Goal: Transaction & Acquisition: Purchase product/service

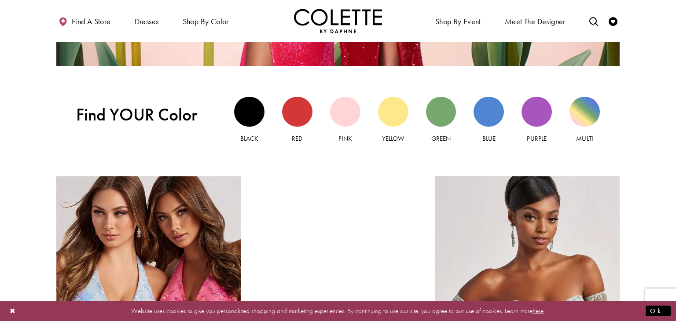
scroll to position [845, 0]
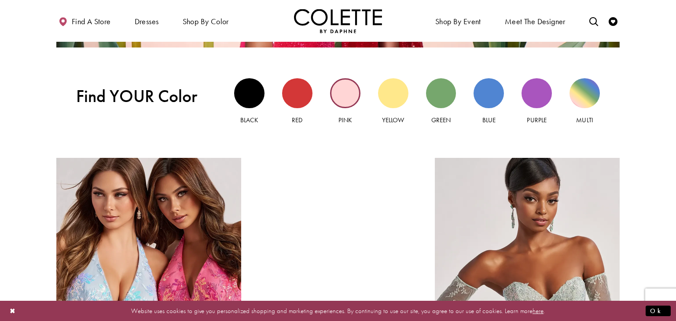
click at [336, 89] on div "Pink view" at bounding box center [345, 93] width 30 height 30
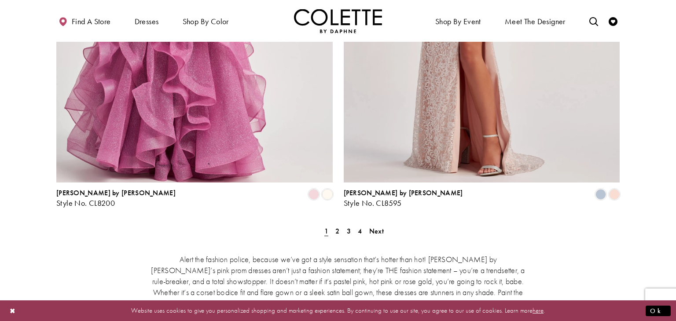
scroll to position [1636, 0]
click at [339, 225] on link "2" at bounding box center [337, 231] width 9 height 13
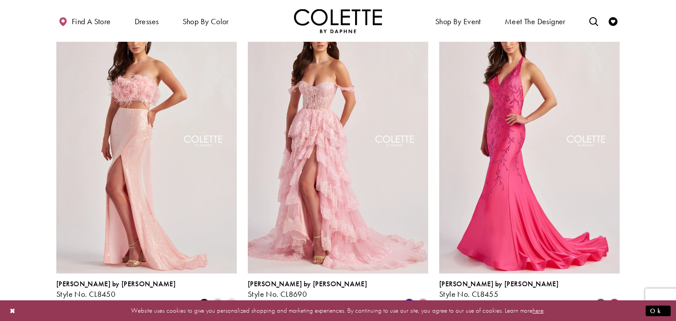
scroll to position [470, 0]
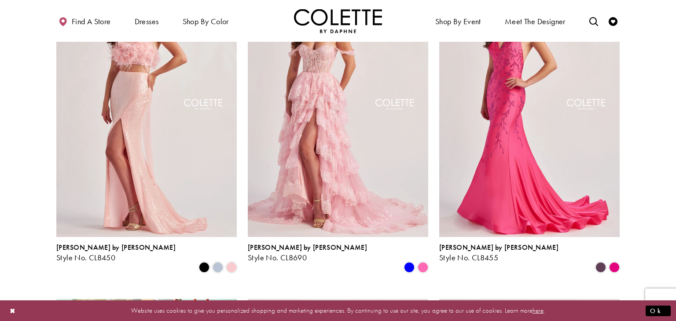
click at [369, 93] on img "Visit Colette by Daphne Style No. CL8690 Page" at bounding box center [338, 105] width 180 height 262
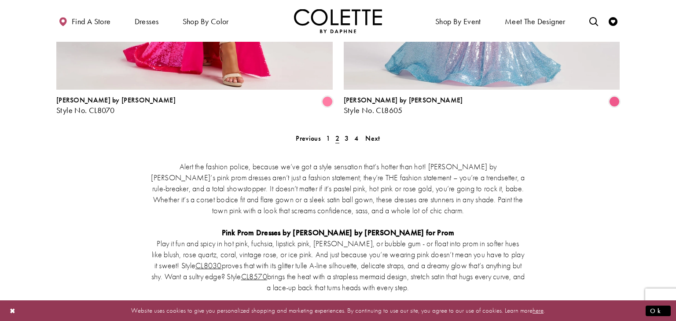
scroll to position [1737, 0]
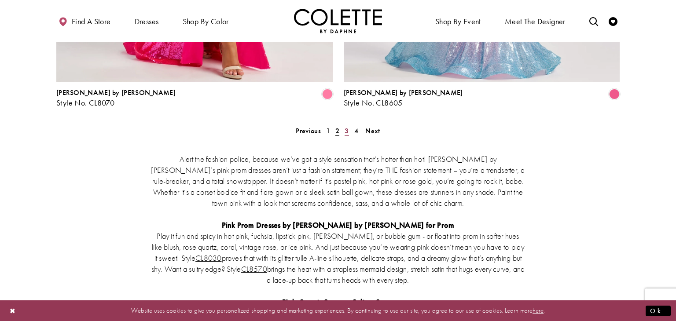
click at [346, 126] on span "3" at bounding box center [346, 130] width 4 height 9
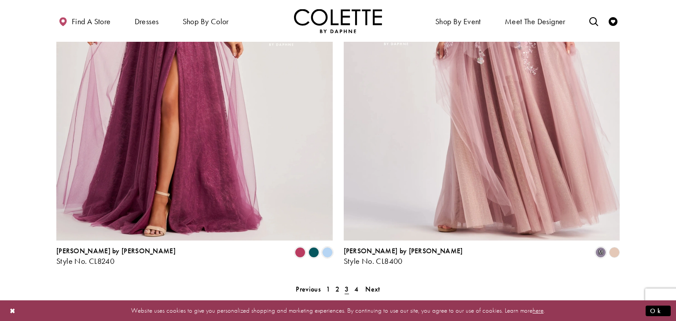
scroll to position [1596, 0]
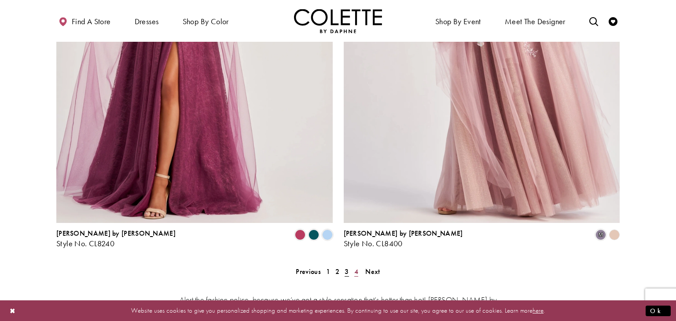
click at [358, 267] on span "4" at bounding box center [356, 271] width 4 height 9
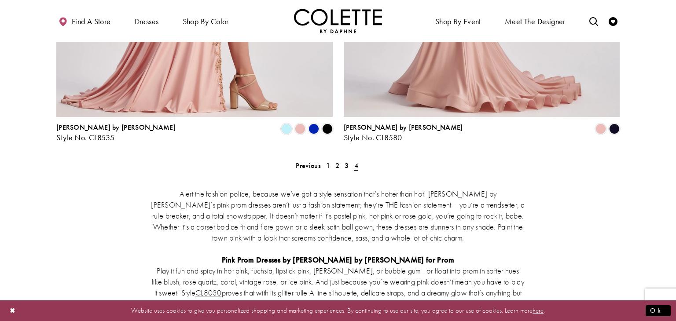
scroll to position [399, 0]
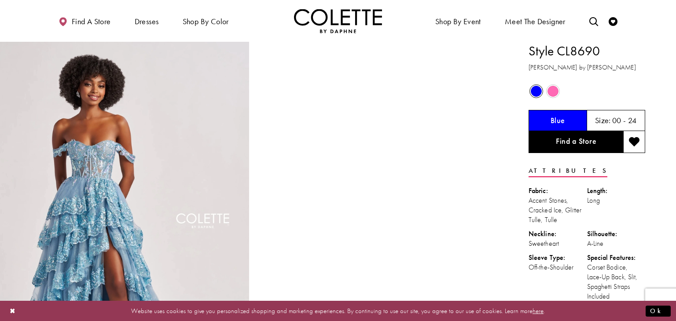
click at [556, 90] on span "Product color controls state depends on size chosen" at bounding box center [552, 91] width 11 height 11
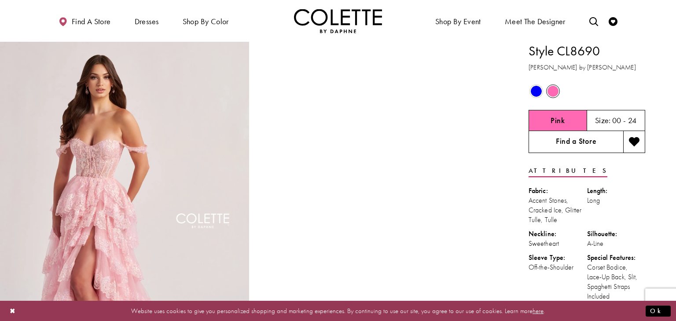
click at [579, 141] on link "Find a Store" at bounding box center [575, 142] width 95 height 22
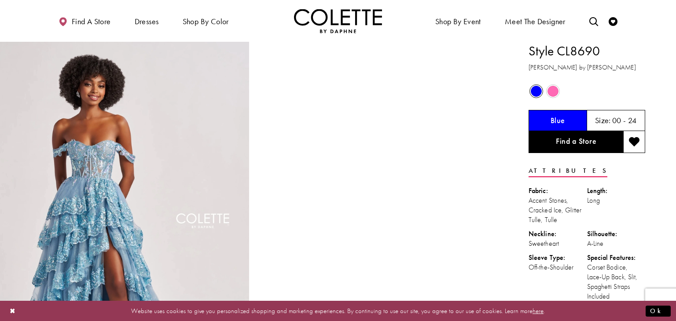
click at [554, 89] on span "Product color controls state depends on size chosen" at bounding box center [552, 91] width 11 height 11
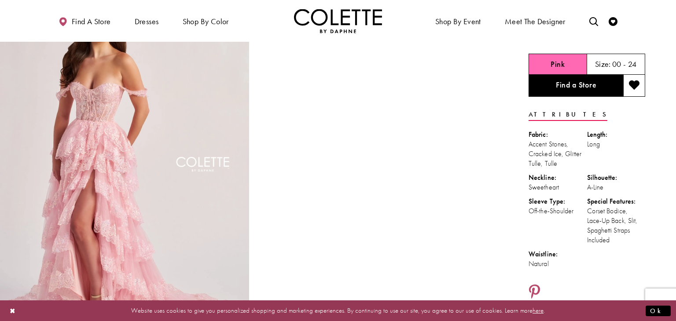
scroll to position [74, 0]
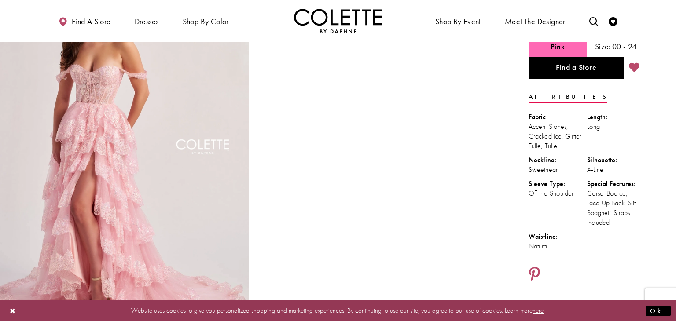
click at [638, 69] on icon "Add to wishlist" at bounding box center [634, 67] width 11 height 11
